Goal: Find specific page/section: Find specific page/section

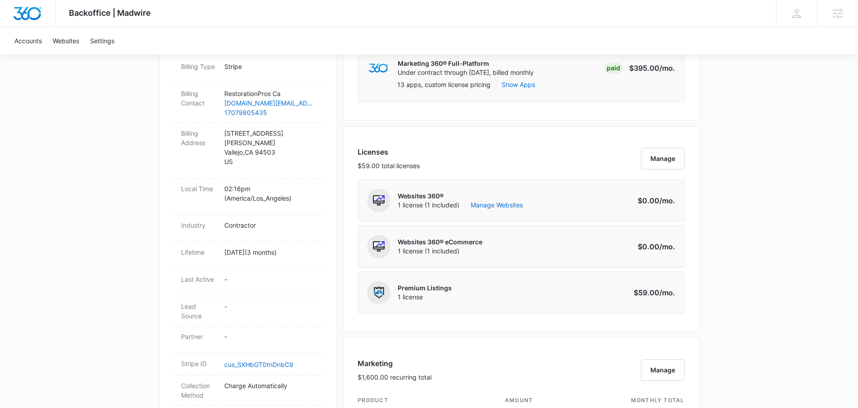
scroll to position [288, 0]
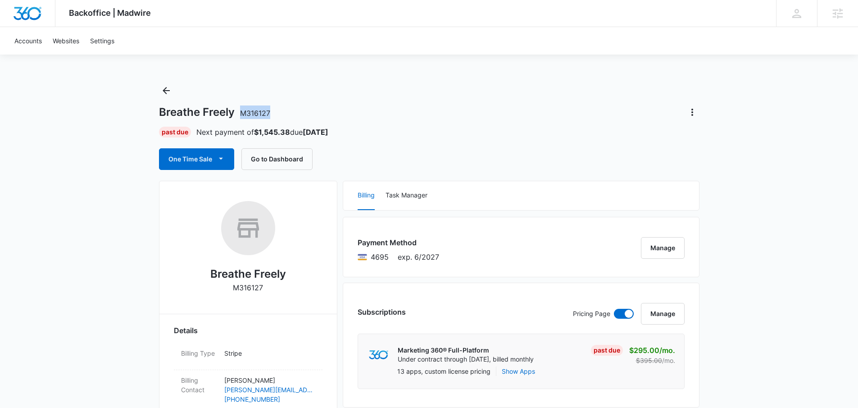
drag, startPoint x: 281, startPoint y: 112, endPoint x: 242, endPoint y: 112, distance: 38.7
click at [242, 112] on div "Breathe Freely M316127" at bounding box center [429, 112] width 540 height 14
copy span "M316127"
click at [314, 96] on div "Breathe Freely M316127 Past Due Next payment of $1,545.38 due [DATE] One Time S…" at bounding box center [429, 126] width 540 height 86
